Goal: Transaction & Acquisition: Purchase product/service

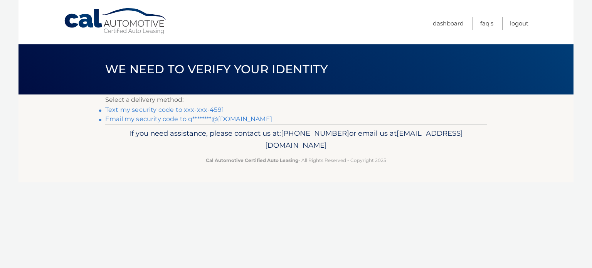
click at [208, 110] on link "Text my security code to xxx-xxx-4591" at bounding box center [164, 109] width 119 height 7
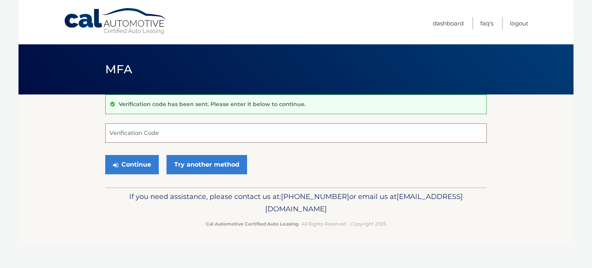
click at [151, 136] on input "Verification Code" at bounding box center [296, 132] width 382 height 19
type input "668388"
click at [139, 165] on button "Continue" at bounding box center [132, 164] width 54 height 19
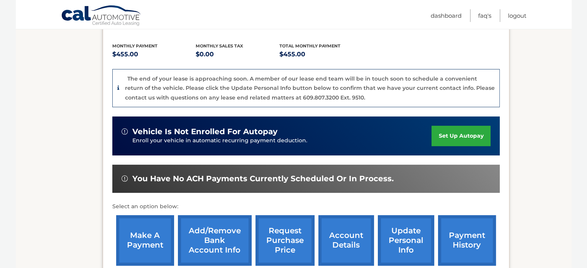
scroll to position [166, 0]
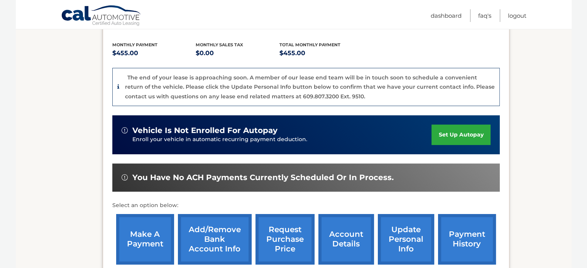
click at [156, 229] on link "make a payment" at bounding box center [145, 239] width 58 height 51
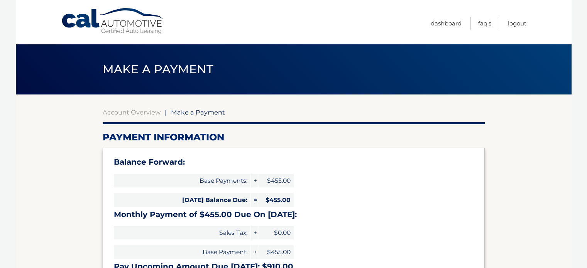
select select "MzM1NWExODUtNWUyZS00MmI0LWI1MDQtYThkYmE3MDkzYjA5"
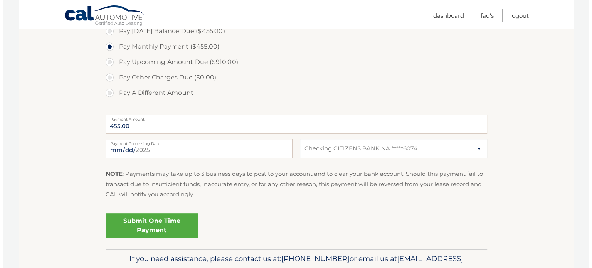
scroll to position [280, 0]
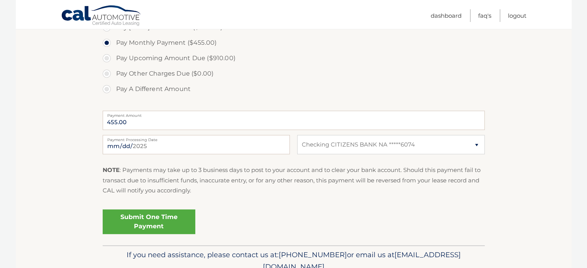
click at [153, 220] on link "Submit One Time Payment" at bounding box center [149, 221] width 93 height 25
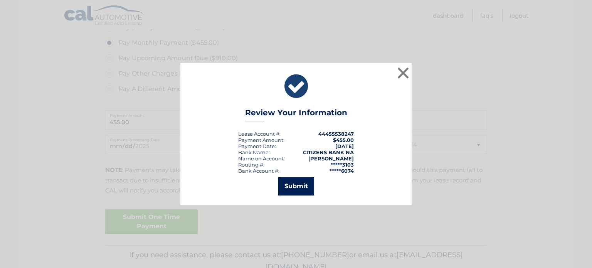
click at [300, 187] on button "Submit" at bounding box center [296, 186] width 36 height 19
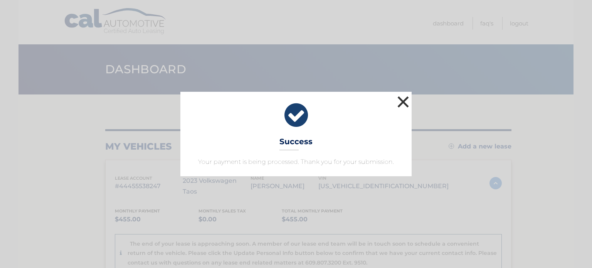
click at [405, 101] on button "×" at bounding box center [403, 101] width 15 height 15
